Goal: Task Accomplishment & Management: Manage account settings

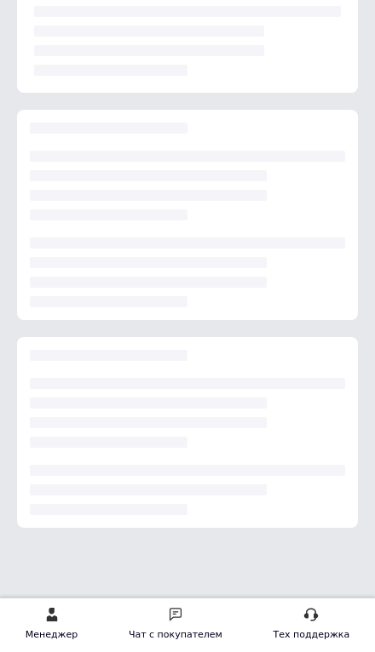
scroll to position [668, 0]
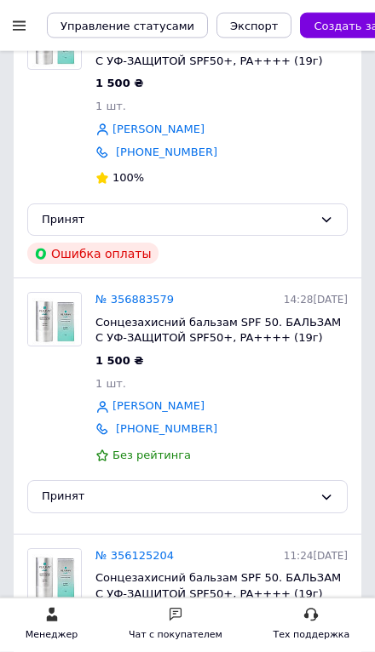
scroll to position [245, 0]
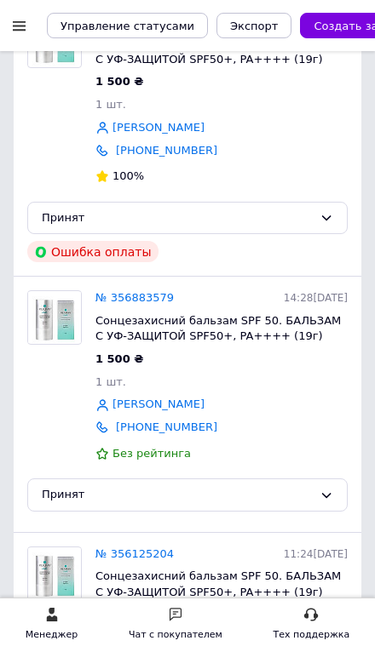
click at [152, 295] on font "№ 356883579" at bounding box center [134, 297] width 78 height 13
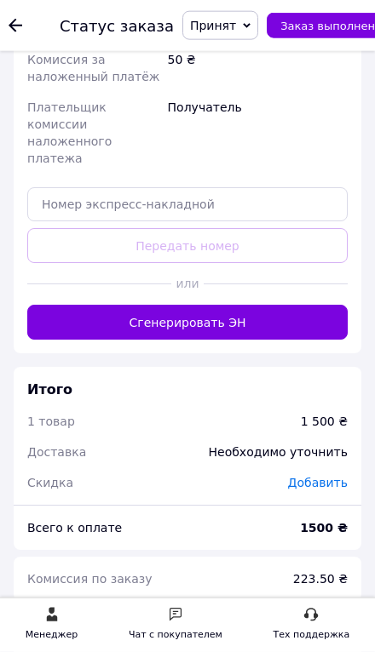
scroll to position [1121, 0]
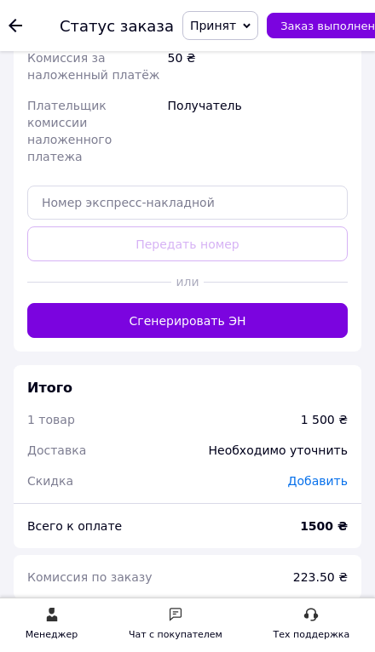
click at [209, 314] on font "Сгенерировать ЭН" at bounding box center [187, 321] width 117 height 14
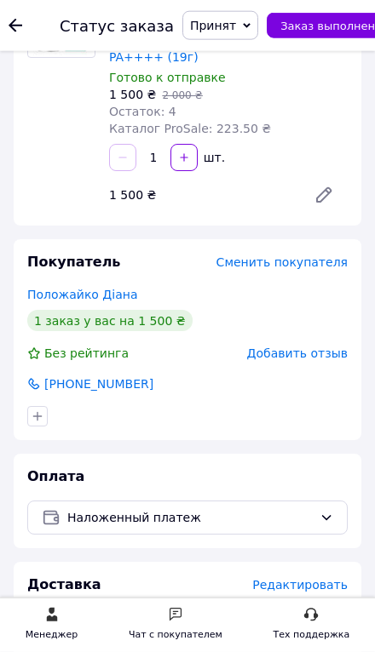
scroll to position [0, 0]
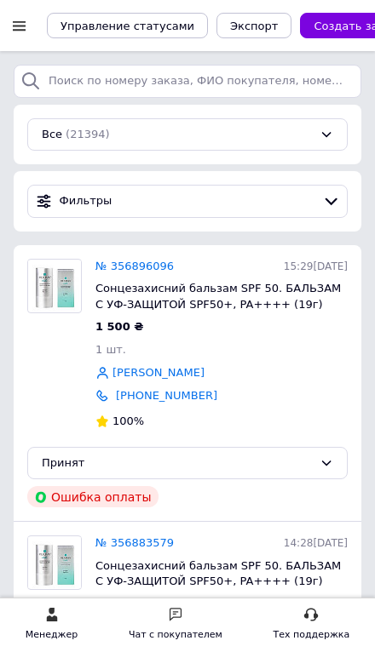
click at [135, 268] on font "№ 356896096" at bounding box center [134, 266] width 78 height 13
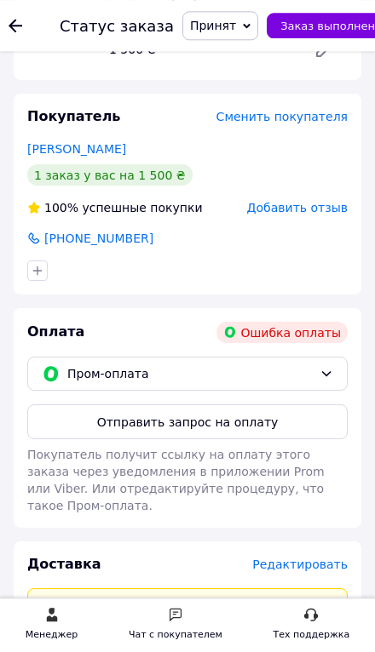
scroll to position [358, 0]
click at [150, 369] on span "Пром-оплата" at bounding box center [189, 373] width 245 height 19
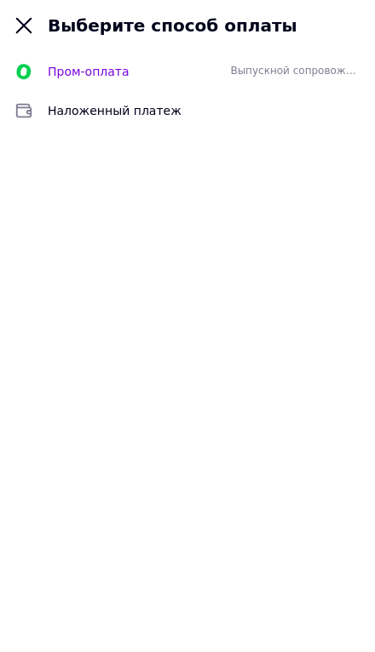
click at [176, 125] on div "Наложенный платеж" at bounding box center [187, 110] width 375 height 39
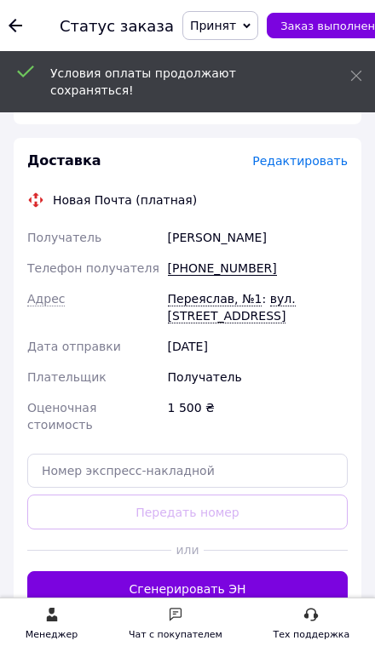
scroll to position [618, 0]
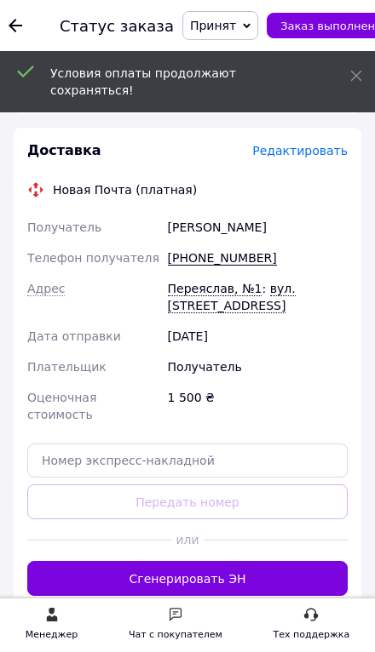
click at [243, 570] on button "Сгенерировать ЭН" at bounding box center [187, 578] width 320 height 35
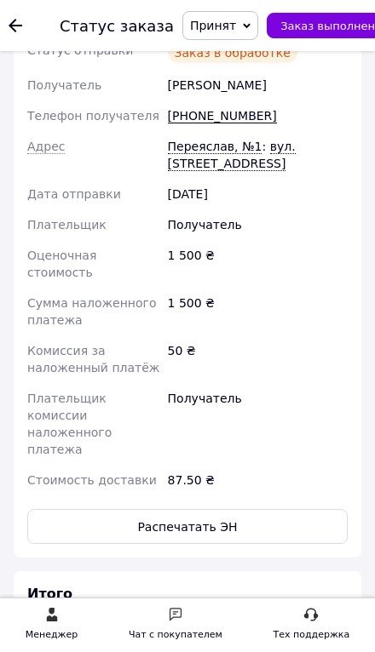
scroll to position [826, 0]
